Goal: Check status: Check status

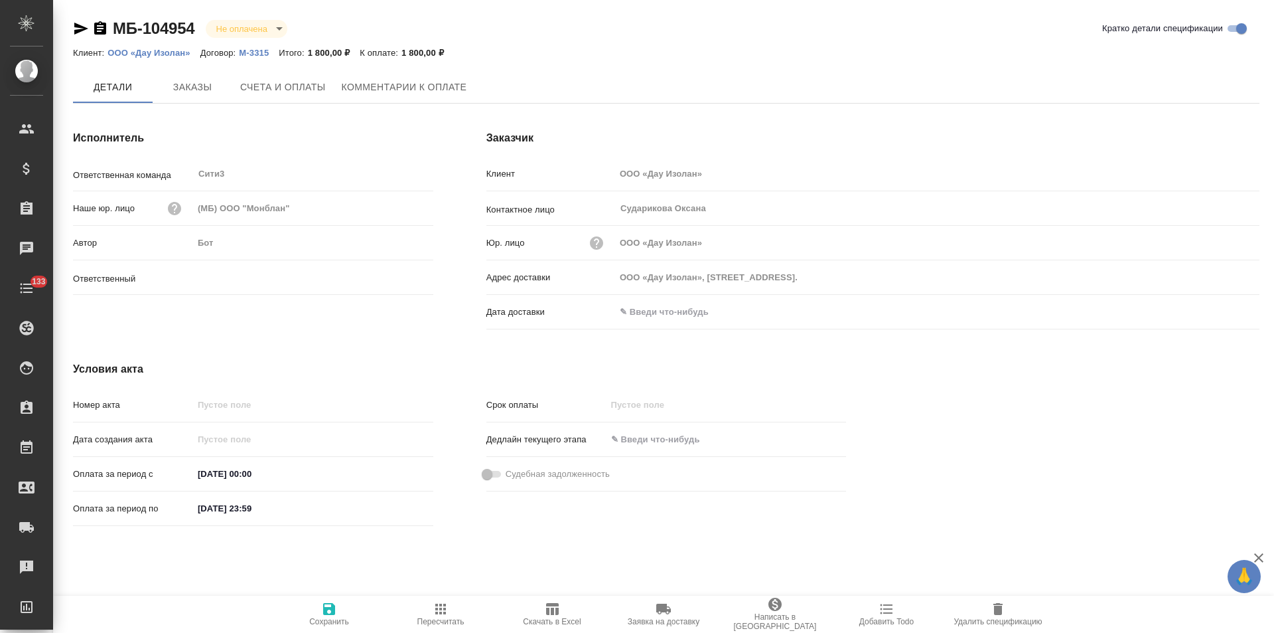
type input "[PERSON_NAME]"
click at [102, 29] on icon "button" at bounding box center [100, 29] width 16 height 16
click at [181, 92] on span "Заказы" at bounding box center [193, 88] width 64 height 17
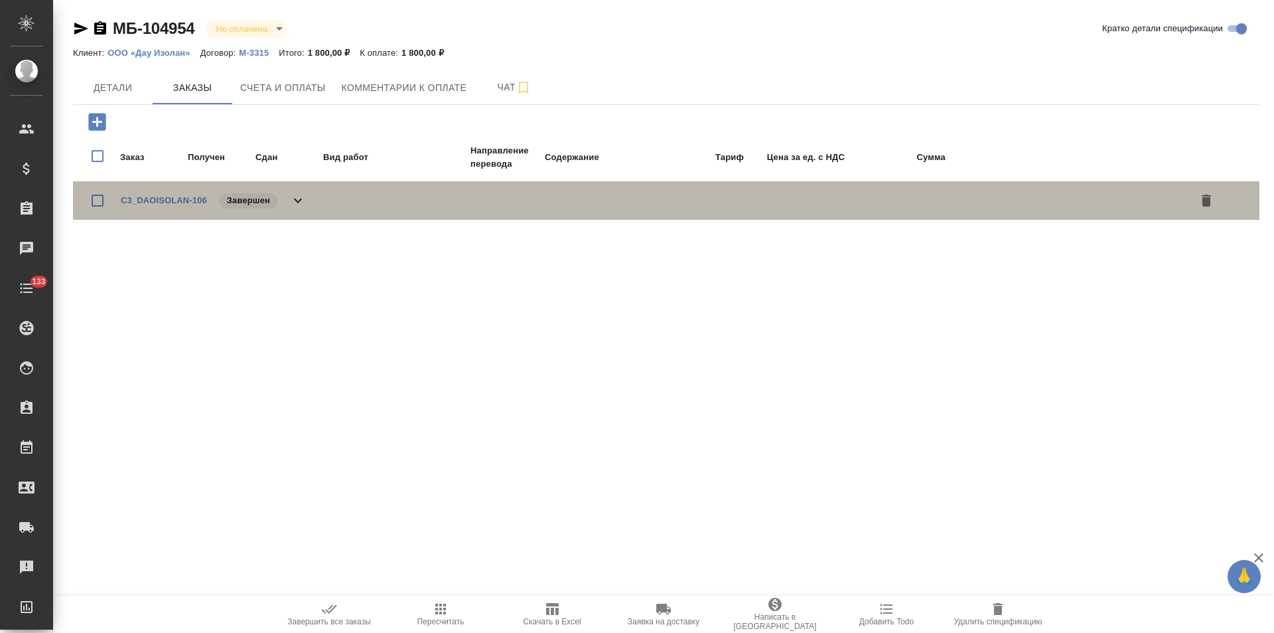
click at [297, 192] on icon at bounding box center [298, 200] width 16 height 16
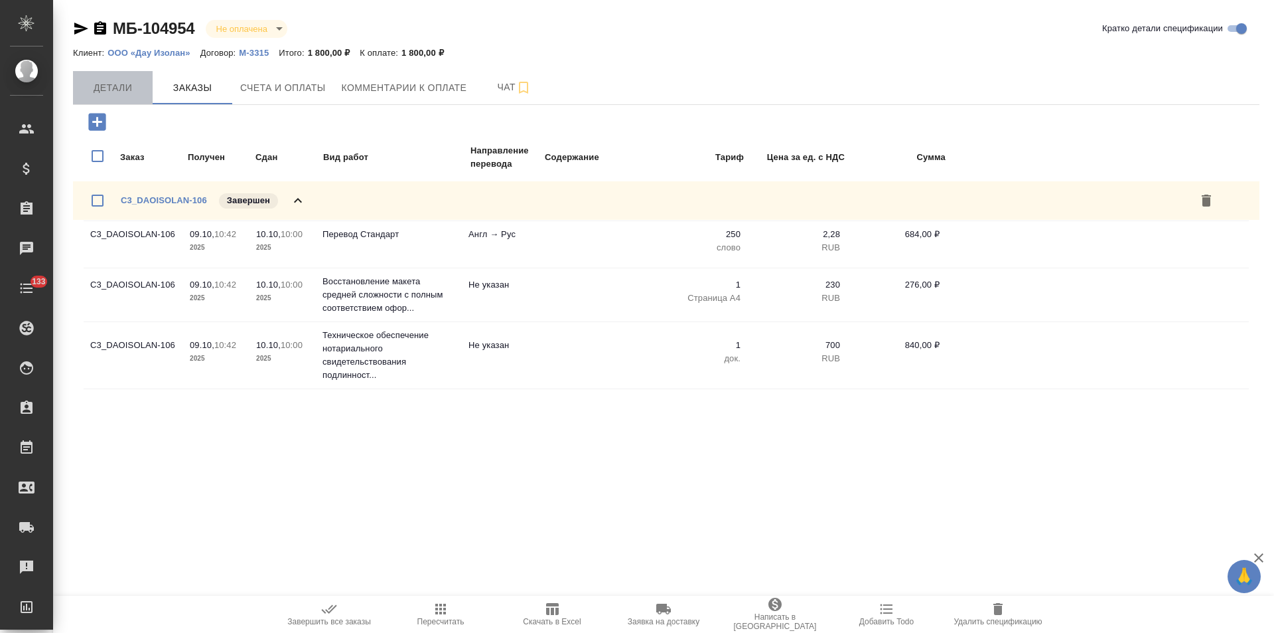
click at [109, 88] on span "Детали" at bounding box center [113, 88] width 64 height 17
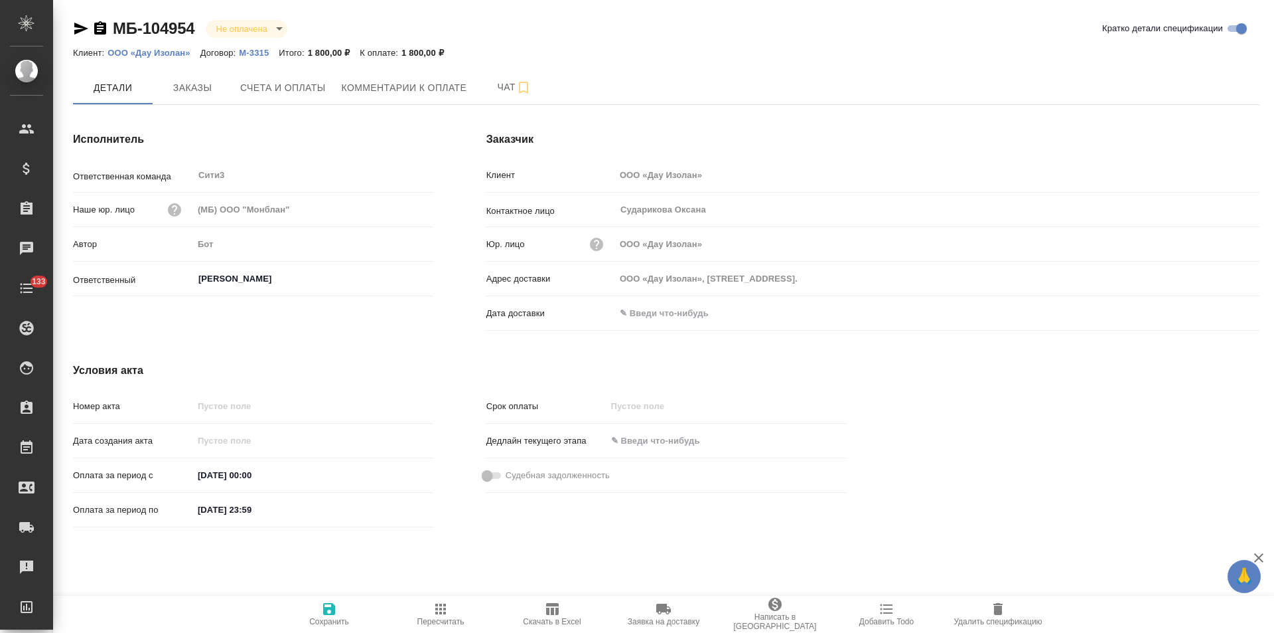
click at [252, 53] on p "М-3315" at bounding box center [259, 53] width 40 height 10
click at [282, 92] on span "Счета и оплаты" at bounding box center [283, 88] width 86 height 17
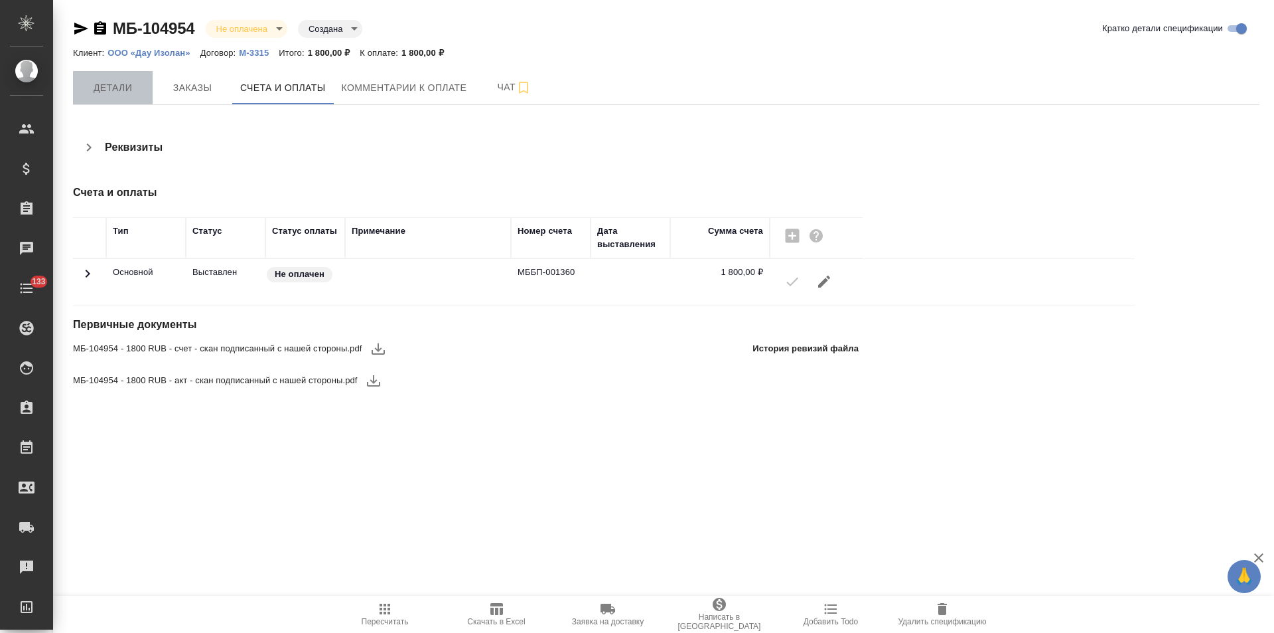
click at [115, 90] on span "Детали" at bounding box center [113, 88] width 64 height 17
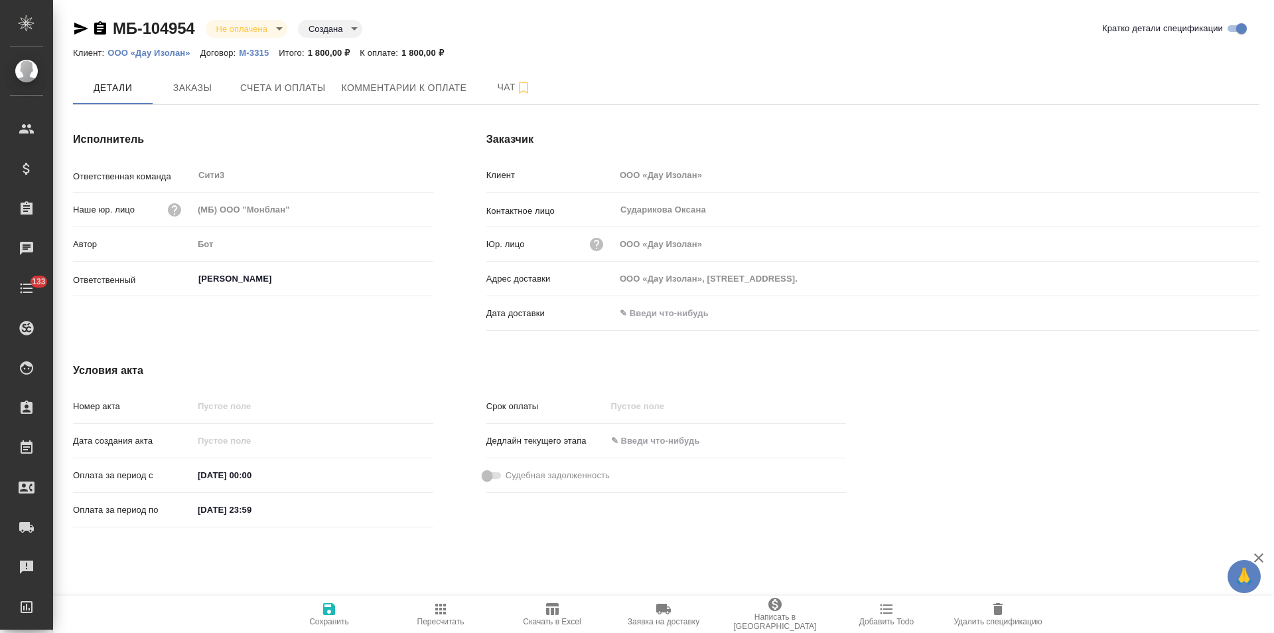
click at [668, 318] on input "text" at bounding box center [673, 312] width 116 height 19
click at [1222, 310] on icon "button" at bounding box center [1221, 313] width 16 height 16
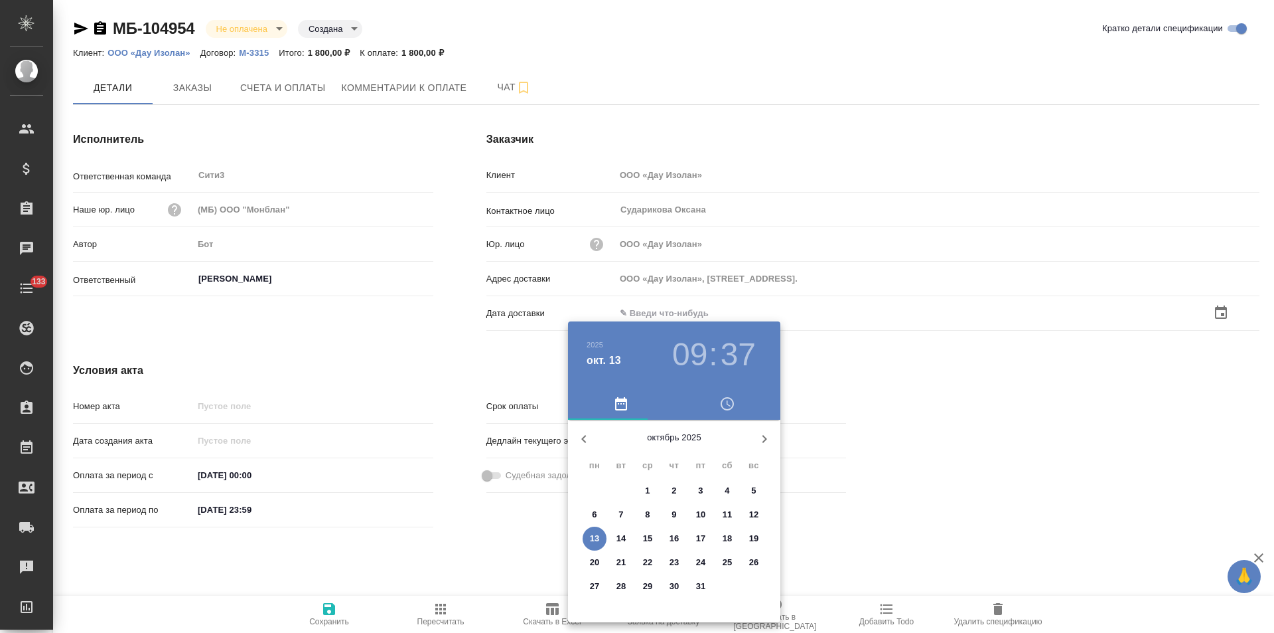
click at [597, 536] on p "13" at bounding box center [595, 538] width 10 height 13
type input "[DATE] 09:37"
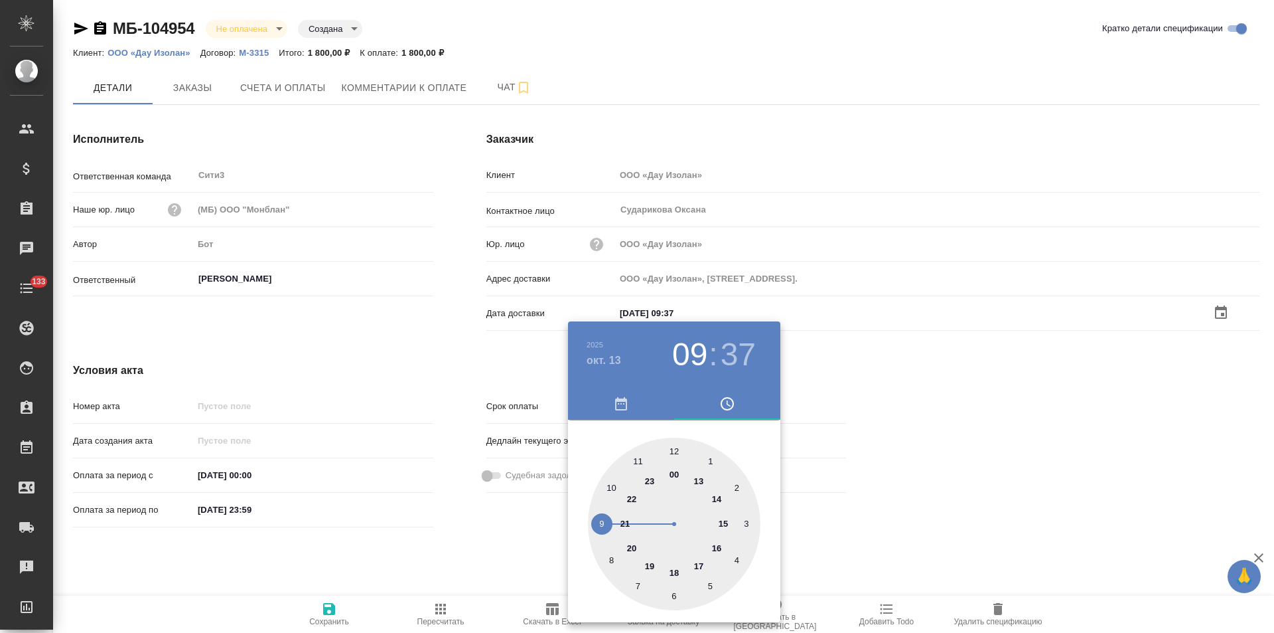
click at [482, 535] on div at bounding box center [637, 316] width 1274 height 633
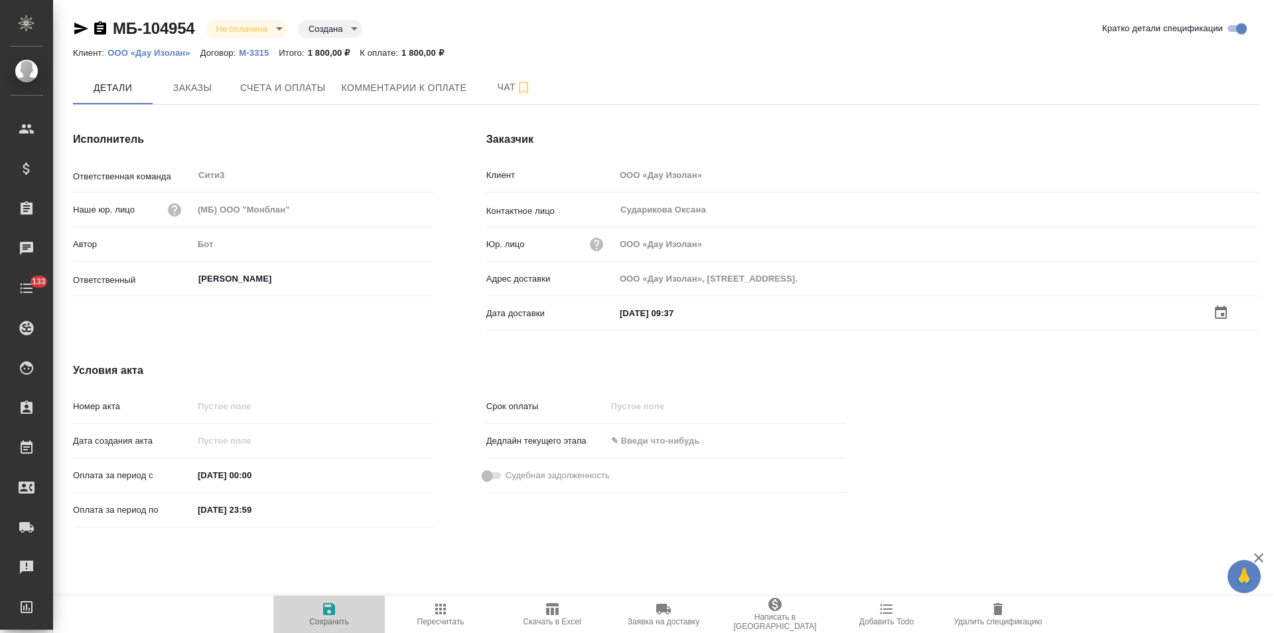
click at [331, 606] on icon "button" at bounding box center [329, 609] width 16 height 16
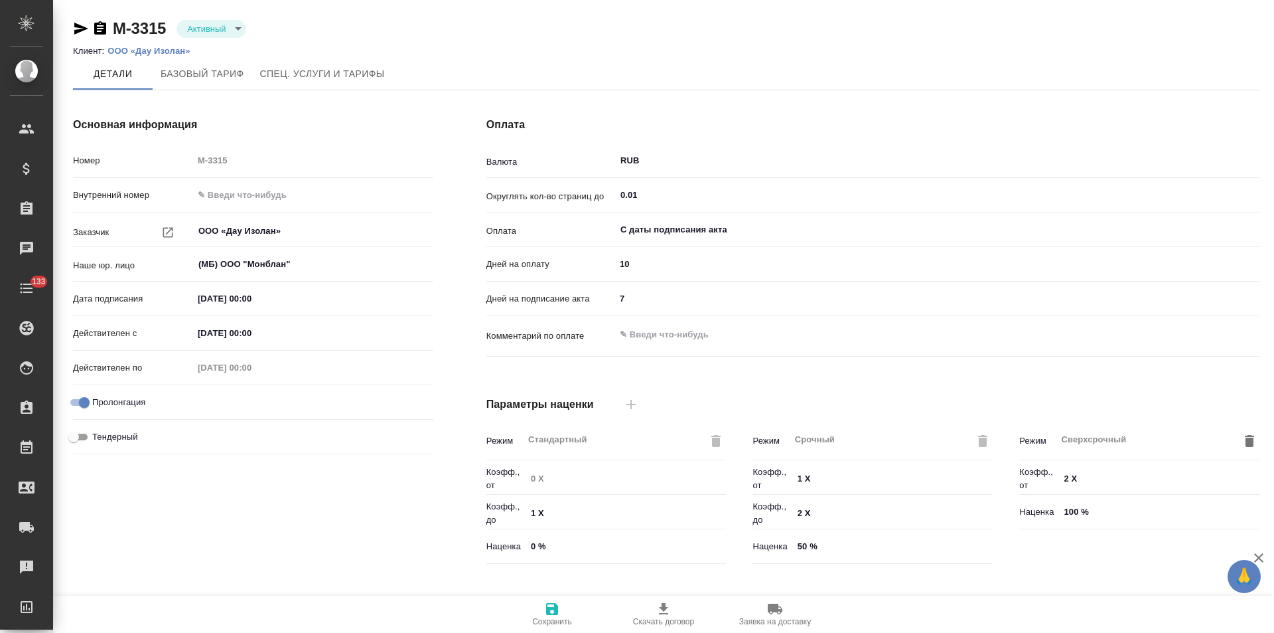
type input "Новый, 2022 (руб.)"
type input "Стандартный шаблон - [PHONE_NUMBER] - ВЫБЕРИ МЕНЯ!"
